Goal: Task Accomplishment & Management: Manage account settings

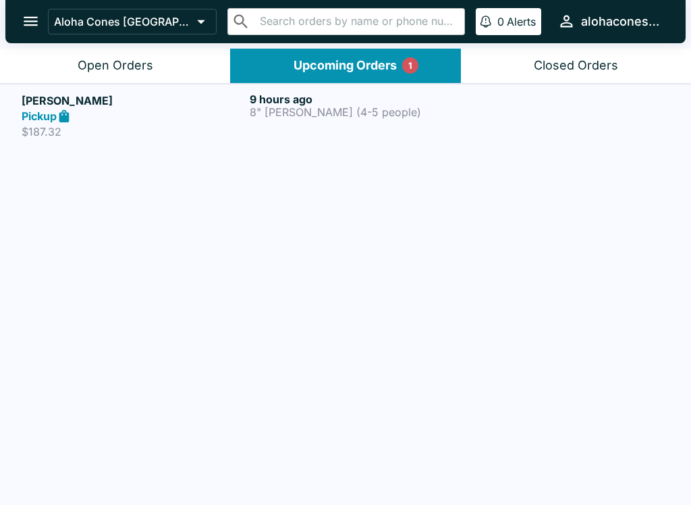
scroll to position [1, 0]
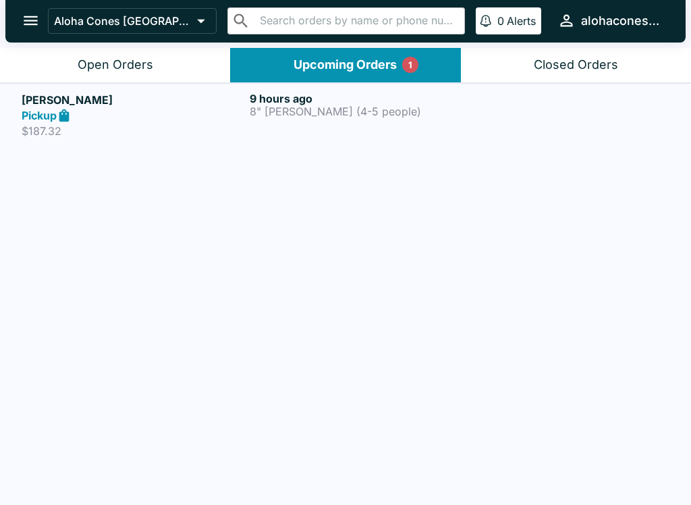
click at [283, 120] on div "9 hours ago 8" [PERSON_NAME] (4-5 people)" at bounding box center [361, 115] width 223 height 47
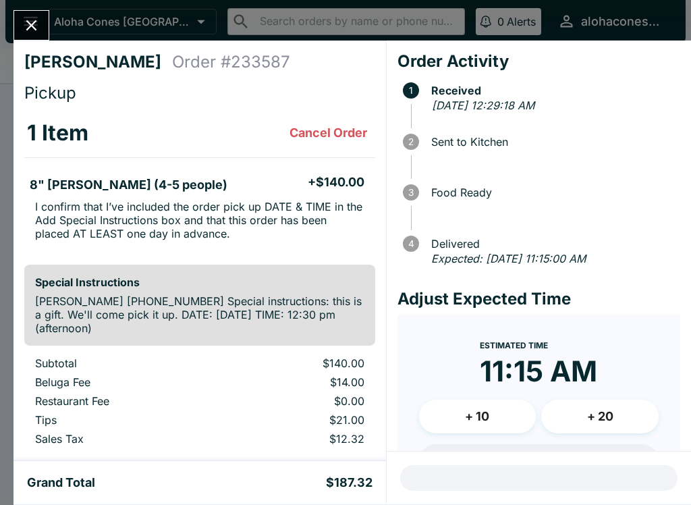
click at [20, 13] on button "Close" at bounding box center [31, 25] width 34 height 29
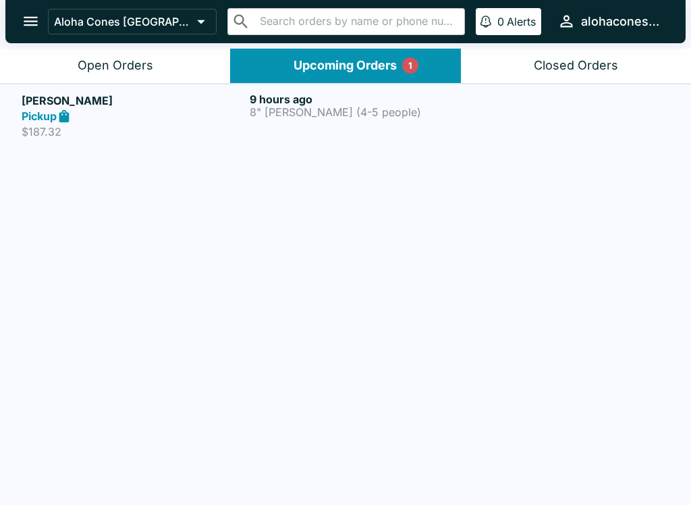
click at [38, 7] on button "open drawer" at bounding box center [30, 21] width 34 height 34
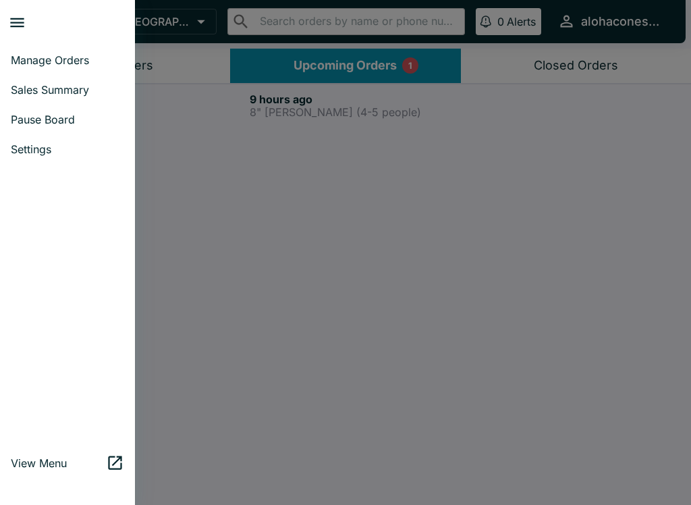
click at [75, 57] on span "Manage Orders" at bounding box center [67, 59] width 113 height 13
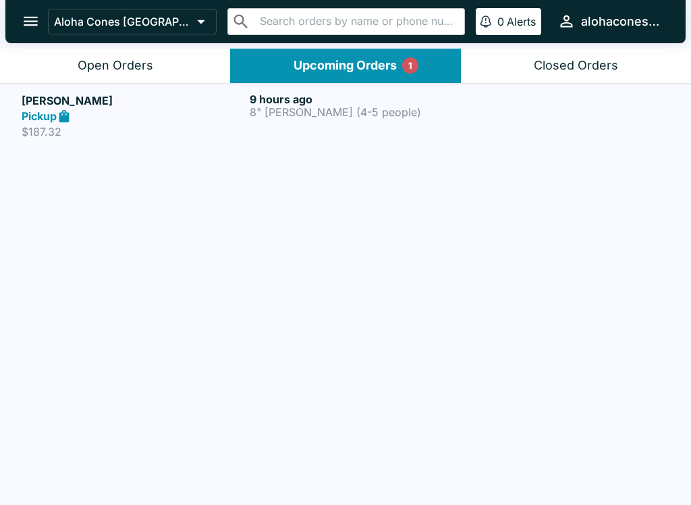
click at [19, 26] on button "open drawer" at bounding box center [30, 21] width 34 height 34
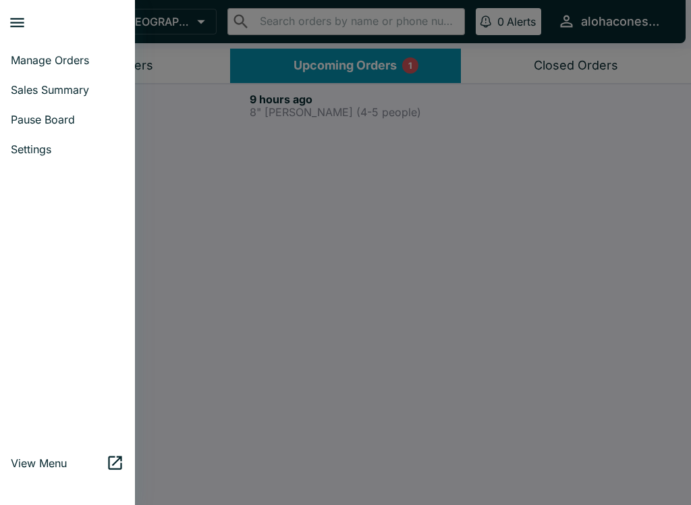
click at [59, 121] on span "Pause Board" at bounding box center [67, 119] width 113 height 13
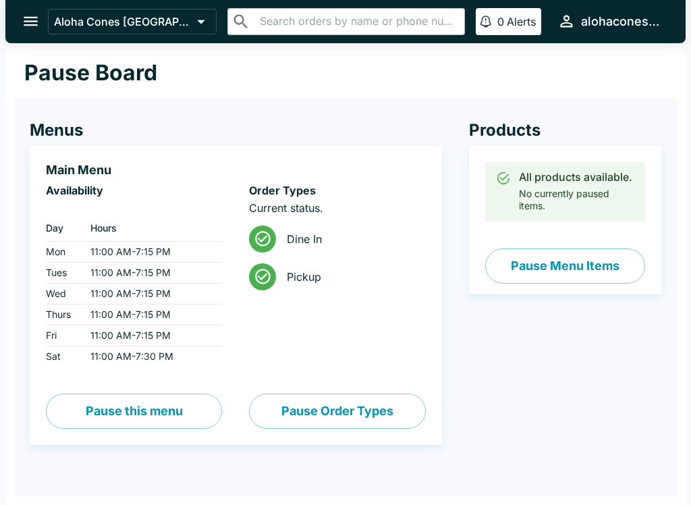
click at [584, 250] on button "Pause Menu Items" at bounding box center [565, 265] width 160 height 35
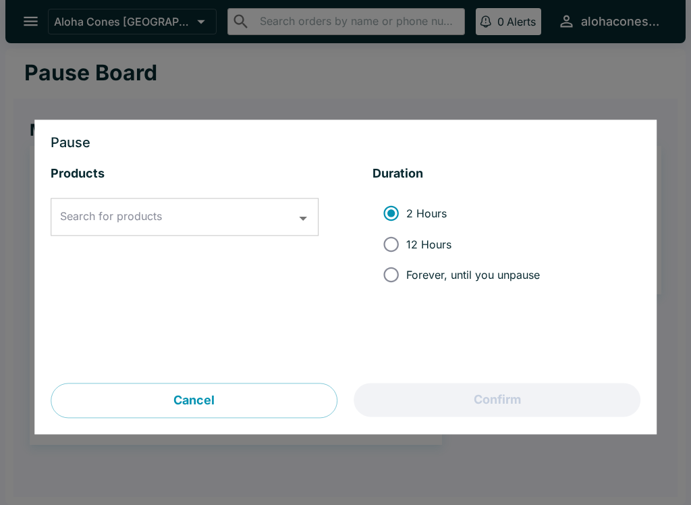
click at [389, 279] on input "Forever, until you unpause" at bounding box center [391, 275] width 30 height 30
radio input "true"
click at [224, 211] on input "Search for products" at bounding box center [174, 217] width 235 height 26
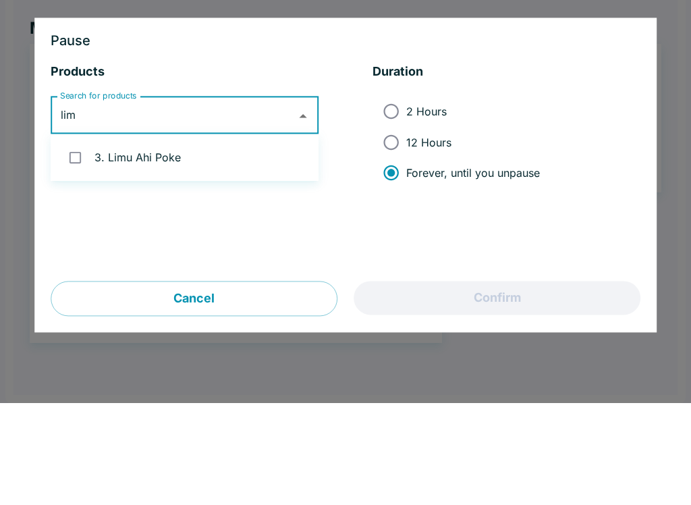
type input "limu"
click at [144, 242] on li "3. Limu Ahi Poke" at bounding box center [185, 260] width 268 height 36
checkbox input "true"
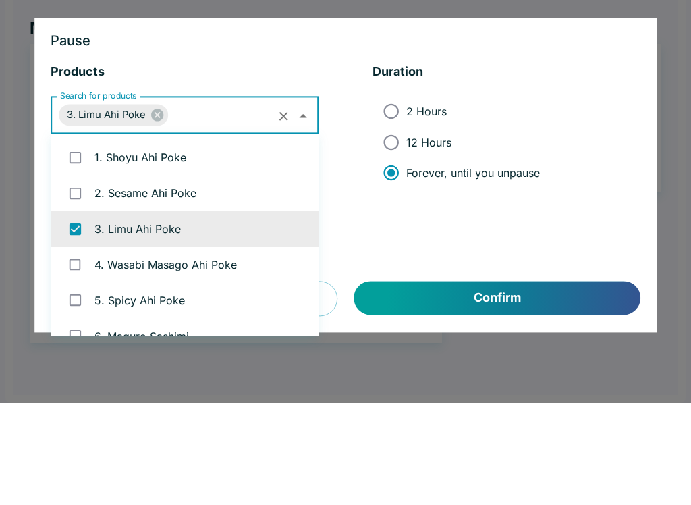
type input "7"
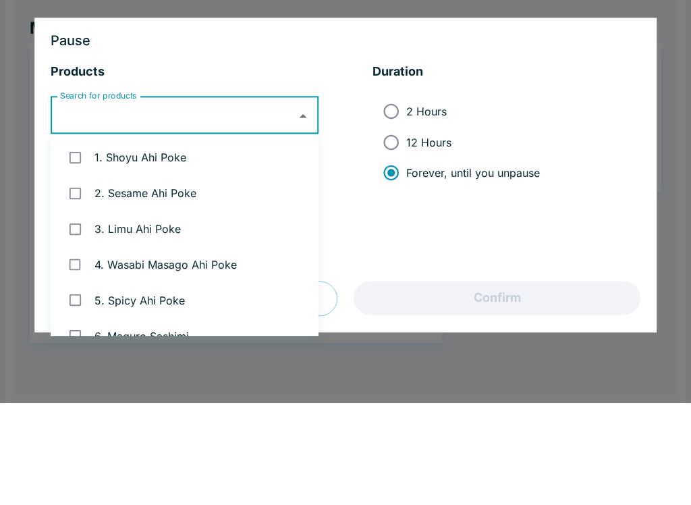
checkbox input "false"
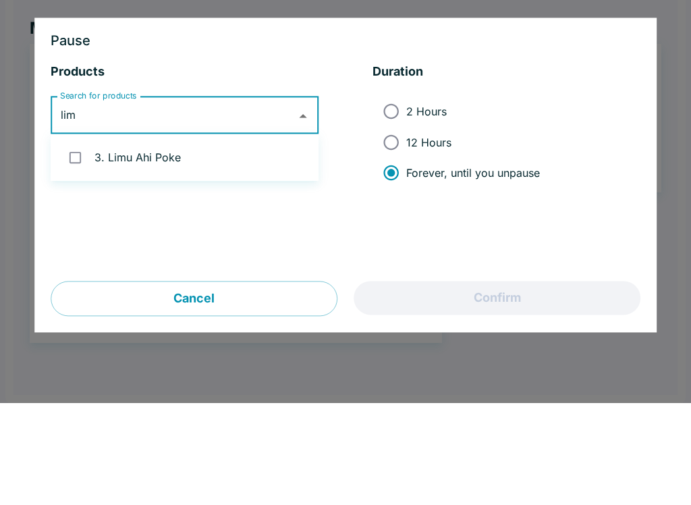
type input "limu"
click at [76, 246] on input "checkbox" at bounding box center [75, 260] width 28 height 28
checkbox input "true"
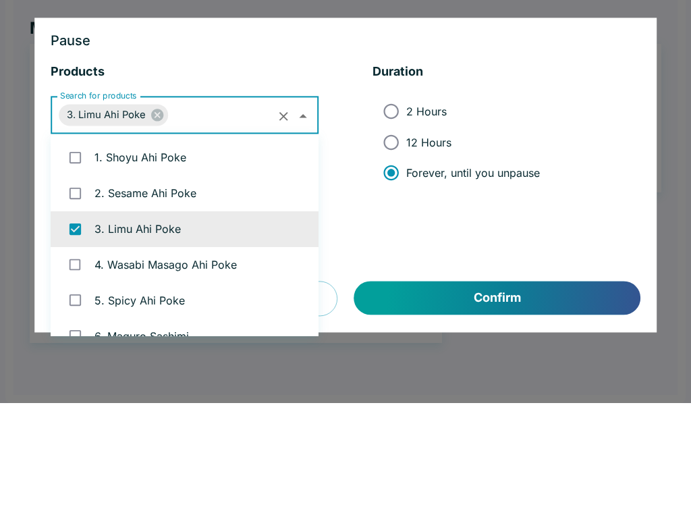
click at [57, 120] on div "Pause Products Search for products 3. Limu Ahi Poke Search for products Duratio…" at bounding box center [345, 277] width 622 height 314
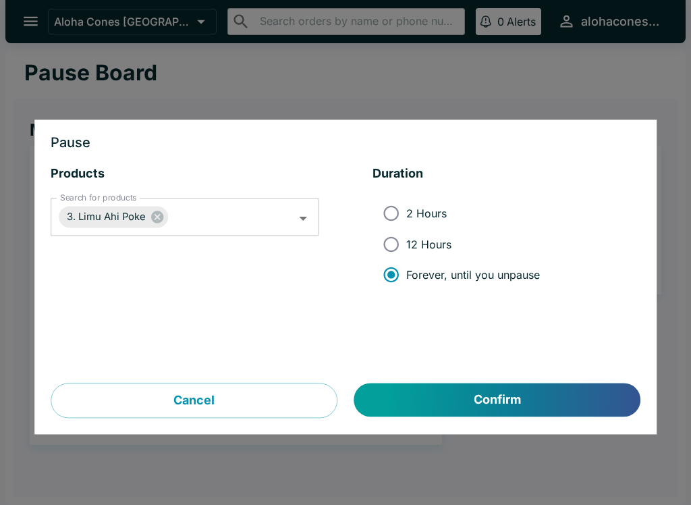
click at [565, 389] on button "Confirm" at bounding box center [497, 400] width 286 height 34
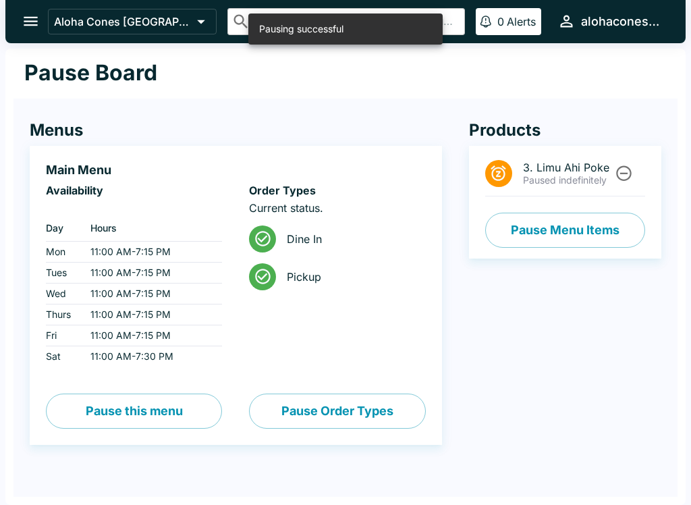
click at [30, 13] on icon "open drawer" at bounding box center [31, 21] width 18 height 18
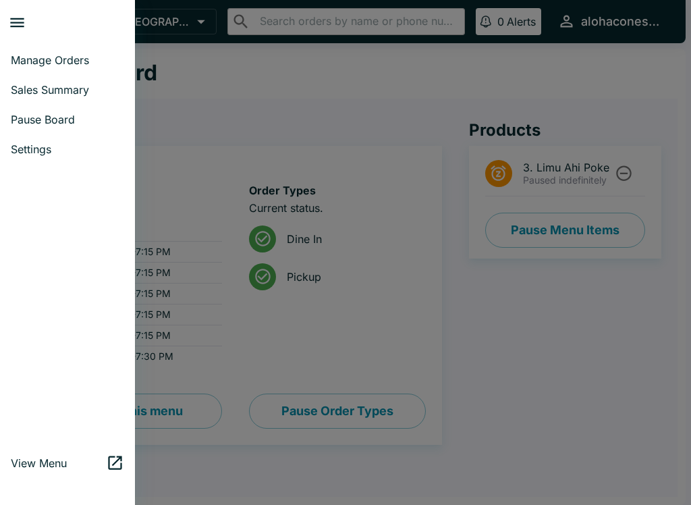
click at [72, 51] on link "Manage Orders" at bounding box center [67, 60] width 135 height 30
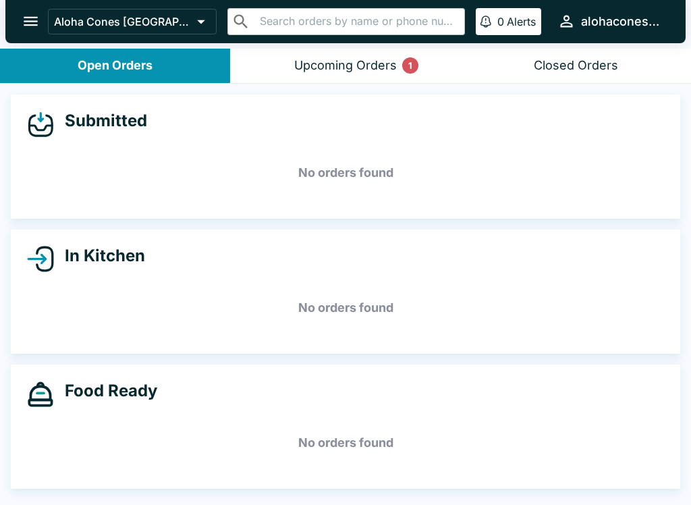
click at [378, 148] on h5 "No orders found" at bounding box center [345, 172] width 637 height 49
click at [369, 141] on div "Submitted No orders found" at bounding box center [345, 156] width 669 height 124
click at [348, 123] on div "Submitted" at bounding box center [345, 124] width 637 height 27
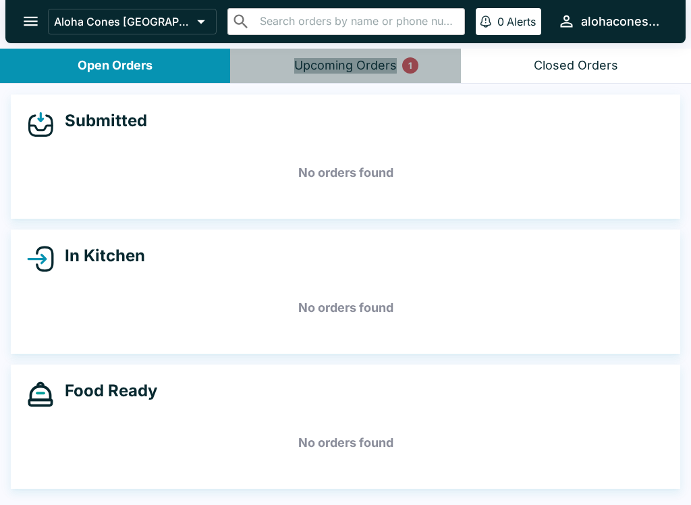
click at [338, 49] on button "Upcoming Orders 1" at bounding box center [345, 66] width 230 height 34
